Goal: Find specific page/section: Find specific page/section

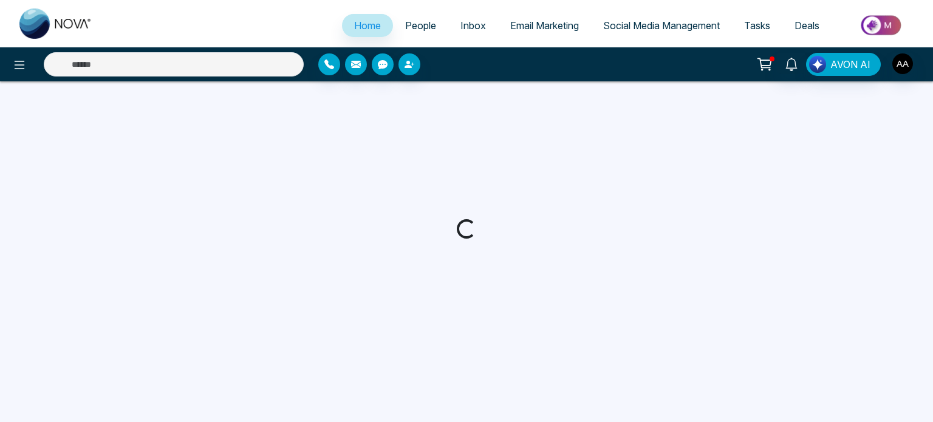
select select "*"
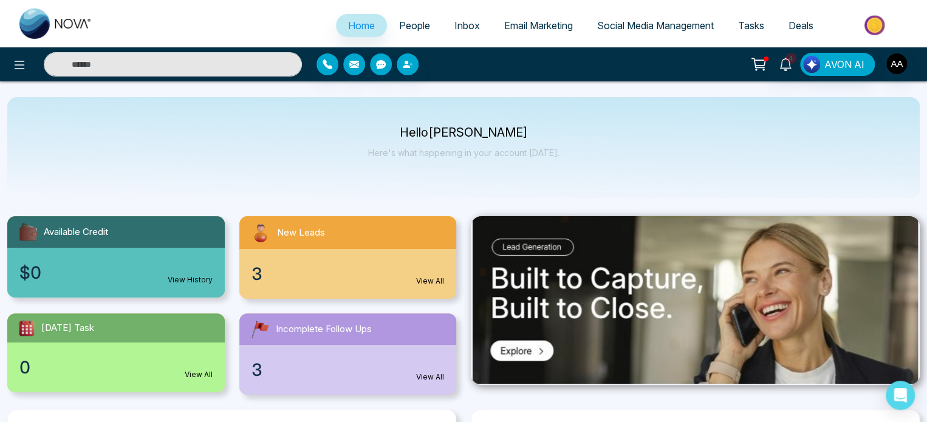
click at [399, 286] on div "3 View All" at bounding box center [348, 274] width 218 height 50
